Goal: Check status

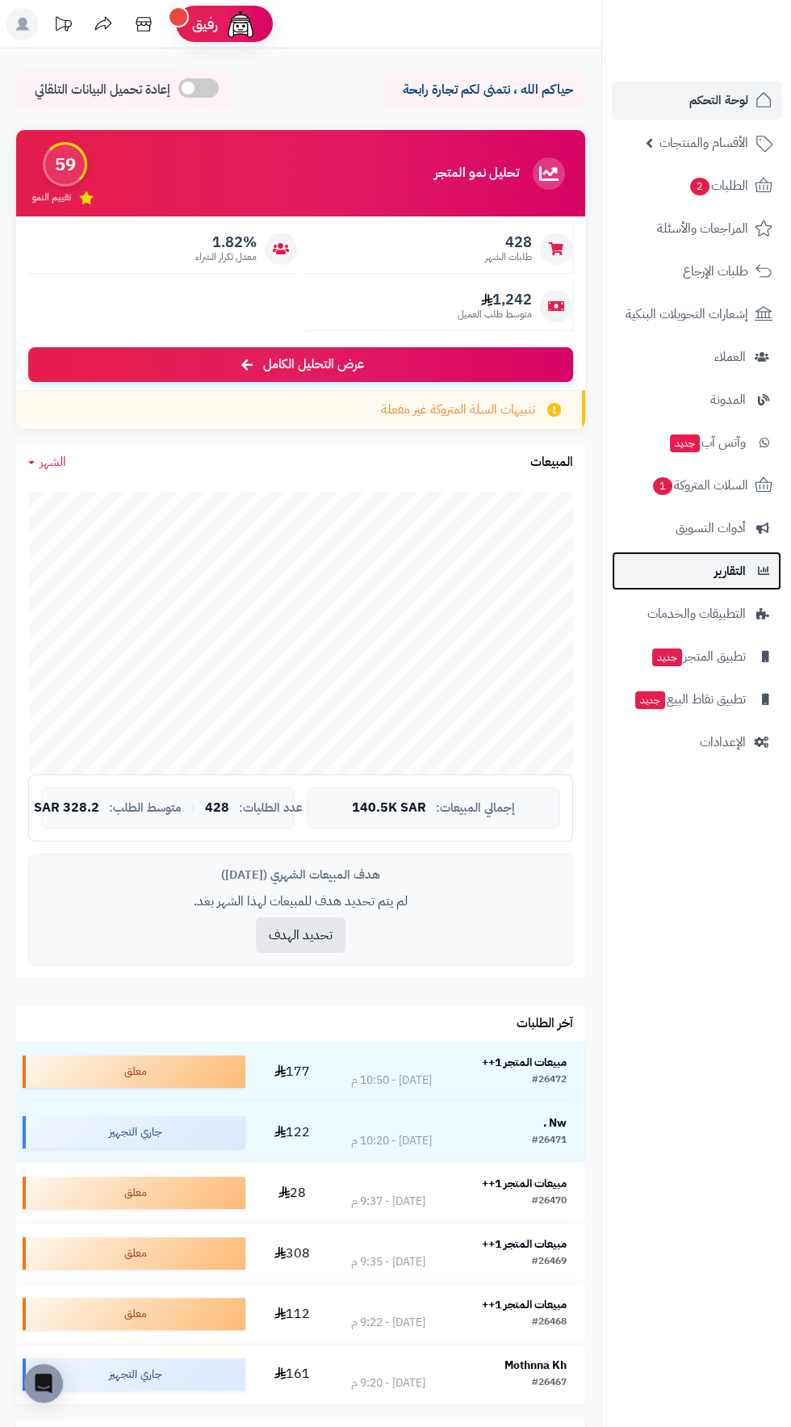
click at [739, 576] on span "التقارير" at bounding box center [730, 571] width 31 height 23
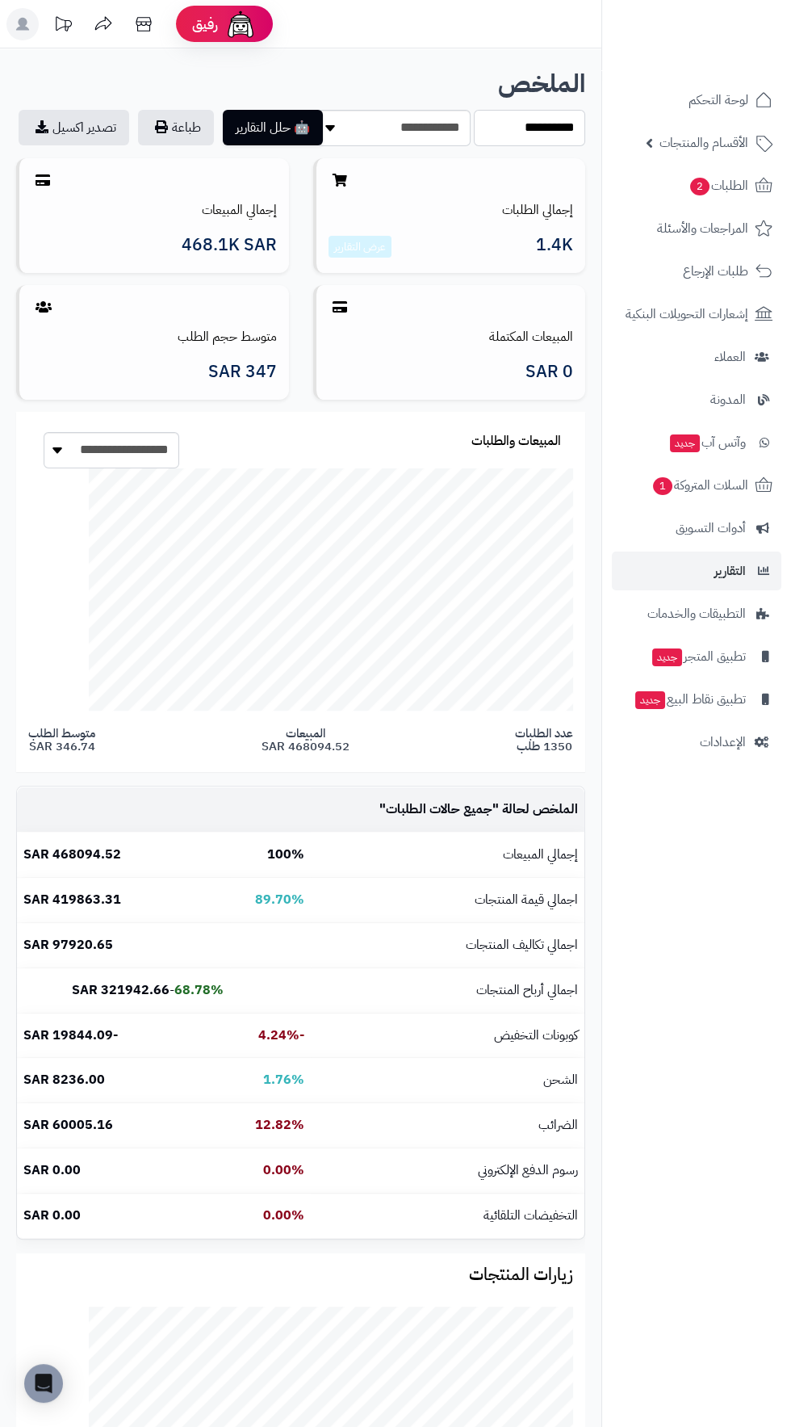
click at [534, 132] on select "**********" at bounding box center [529, 128] width 111 height 36
select select "***"
click at [474, 110] on select "**********" at bounding box center [529, 128] width 111 height 36
